Goal: Ask a question

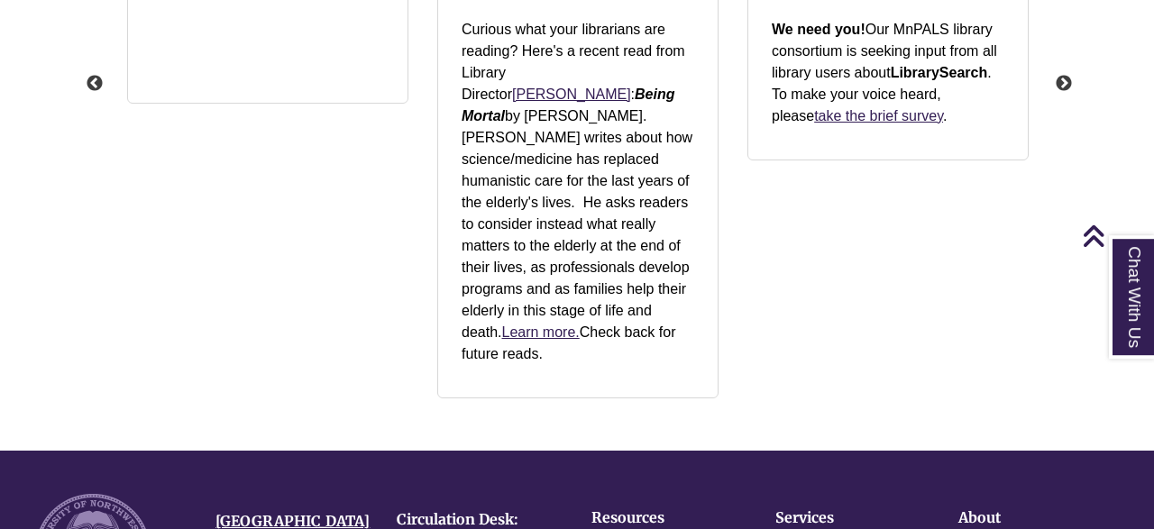
scroll to position [2489, 0]
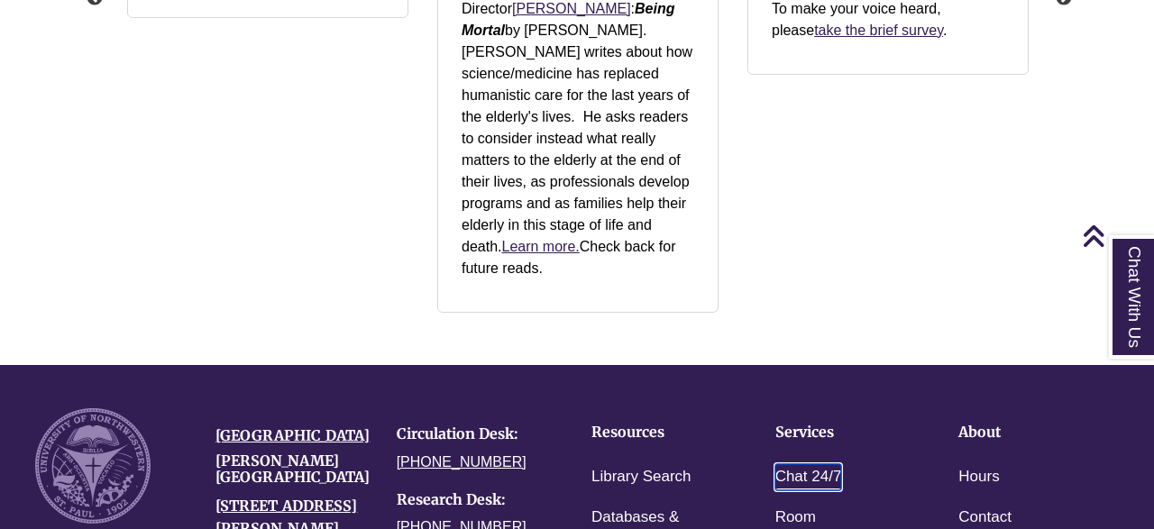
click at [803, 464] on link "Chat 24/7" at bounding box center [808, 477] width 67 height 26
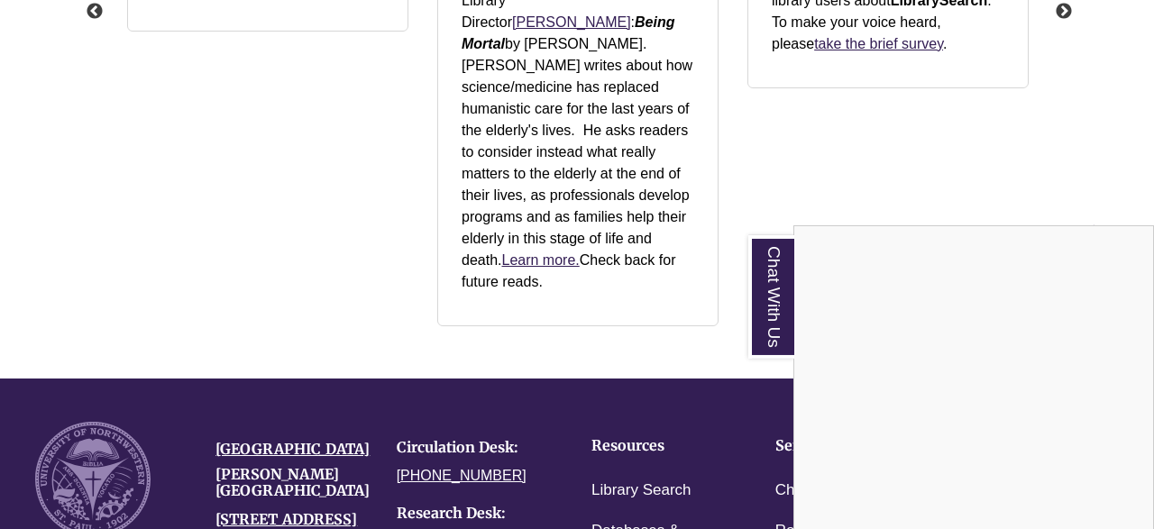
scroll to position [2489, 0]
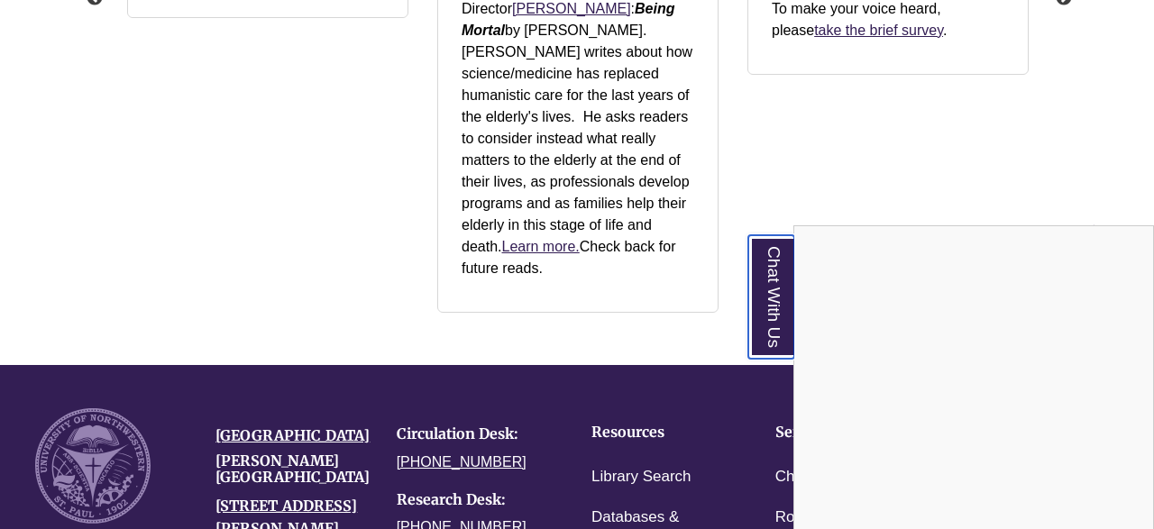
click at [765, 320] on link "Chat With Us" at bounding box center [771, 296] width 46 height 123
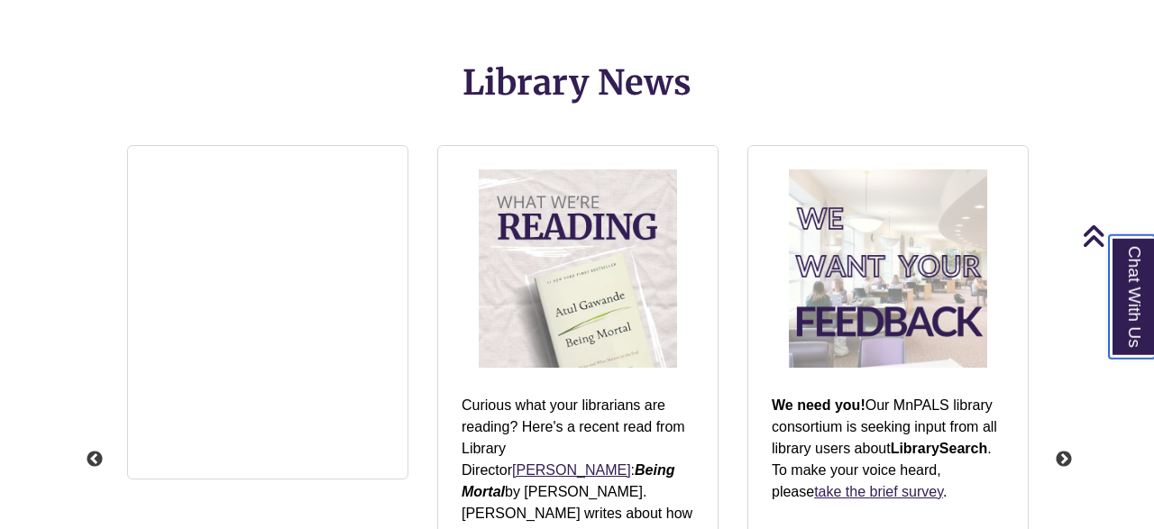
scroll to position [2848, 0]
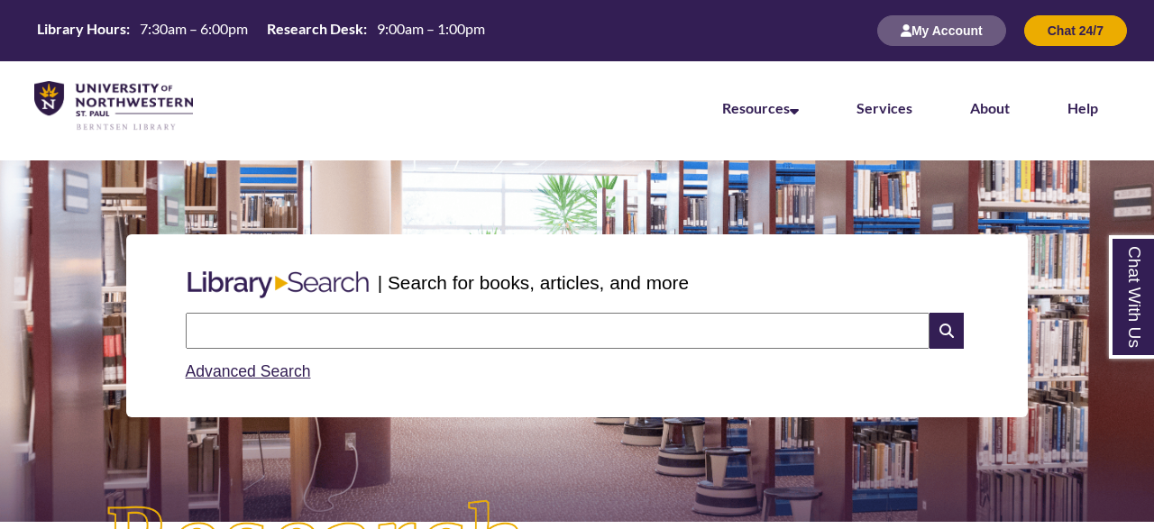
click at [485, 336] on input "text" at bounding box center [558, 331] width 744 height 36
type input "*"
